Goal: Transaction & Acquisition: Purchase product/service

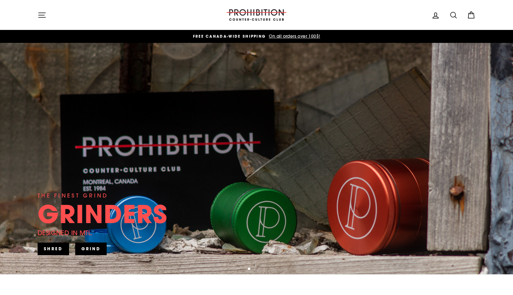
drag, startPoint x: 372, startPoint y: 100, endPoint x: 248, endPoint y: -16, distance: 169.6
drag, startPoint x: 248, startPoint y: -16, endPoint x: 7, endPoint y: 3, distance: 241.5
click at [7, 3] on header "Site navigation PROHIBITION COUNTER-CULTURE CLUB Log in Search Cart Search" at bounding box center [256, 15] width 513 height 30
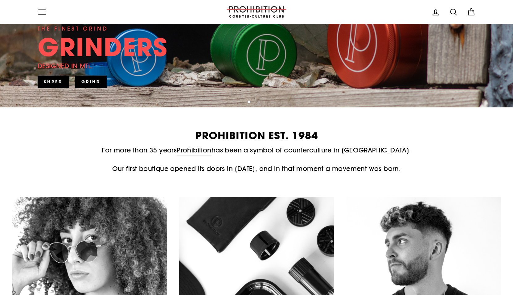
scroll to position [179, 0]
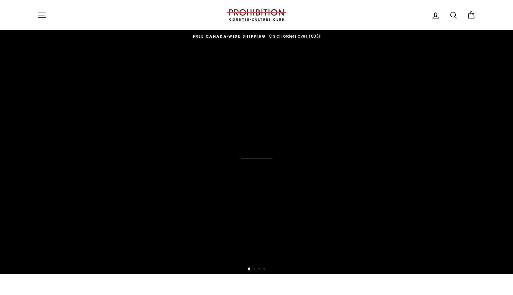
scroll to position [31, 0]
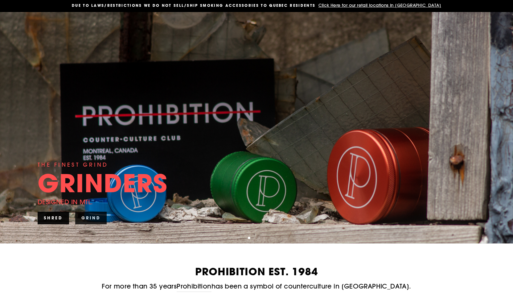
click at [50, 219] on link "SHRED" at bounding box center [53, 218] width 31 height 12
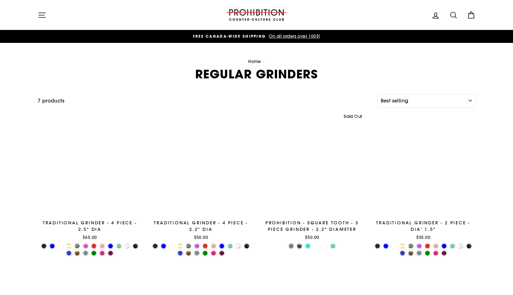
select select "best-selling"
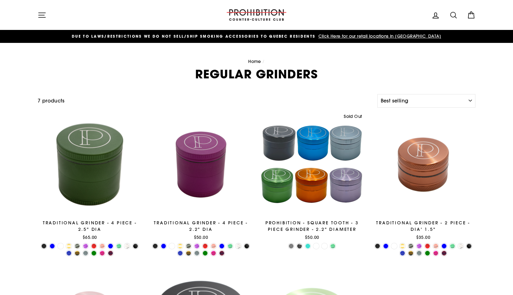
click at [313, 143] on div at bounding box center [312, 164] width 105 height 105
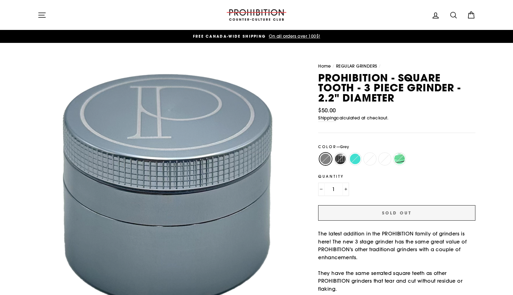
drag, startPoint x: 343, startPoint y: 155, endPoint x: 349, endPoint y: 151, distance: 7.1
click at [349, 151] on div "Color — Grey Grey Gunmetal Light Turquoise Mustard [GEOGRAPHIC_DATA] Sea Green" at bounding box center [396, 157] width 157 height 27
click at [338, 162] on label "Gunmetal" at bounding box center [341, 159] width 12 height 12
click at [334, 153] on input "Gunmetal" at bounding box center [333, 153] width 0 height 0
radio input "true"
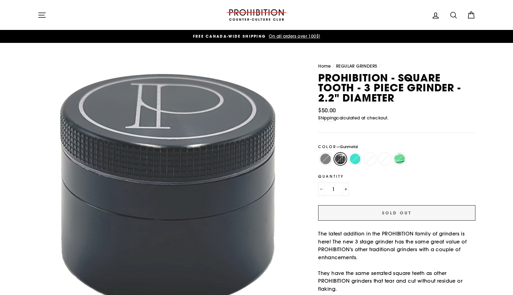
click at [330, 157] on label "Grey" at bounding box center [326, 159] width 12 height 12
click at [319, 153] on input "Grey" at bounding box center [318, 153] width 0 height 0
radio input "true"
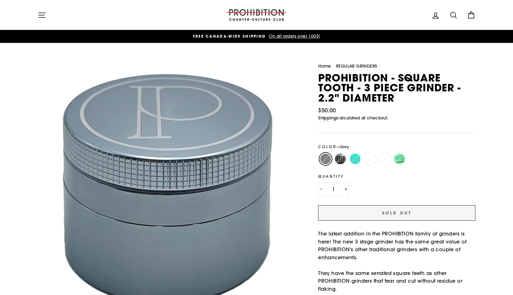
click at [335, 159] on label "Gunmetal" at bounding box center [341, 159] width 12 height 12
click at [334, 153] on input "Gunmetal" at bounding box center [333, 153] width 0 height 0
radio input "true"
